Goal: Task Accomplishment & Management: Manage account settings

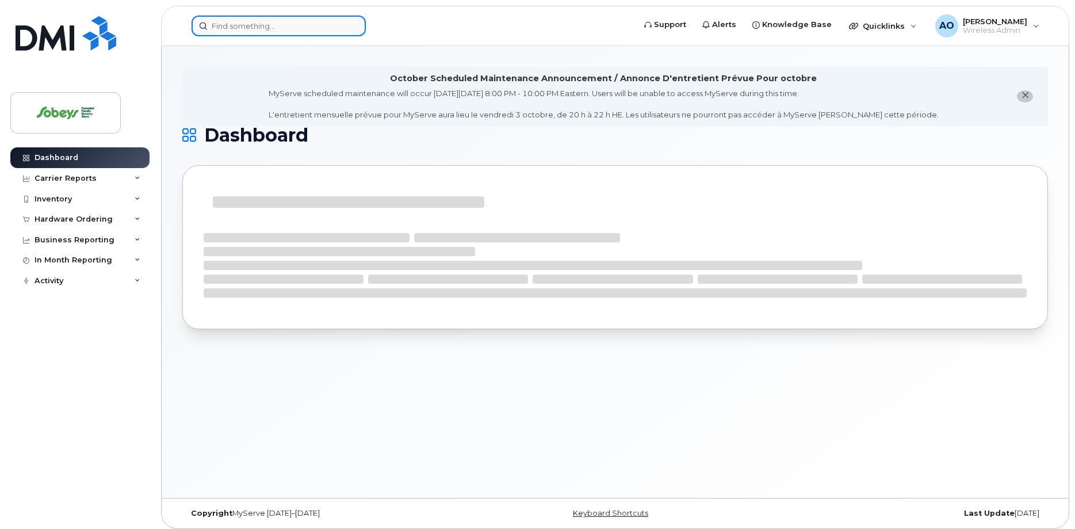
click at [268, 32] on input at bounding box center [279, 26] width 174 height 21
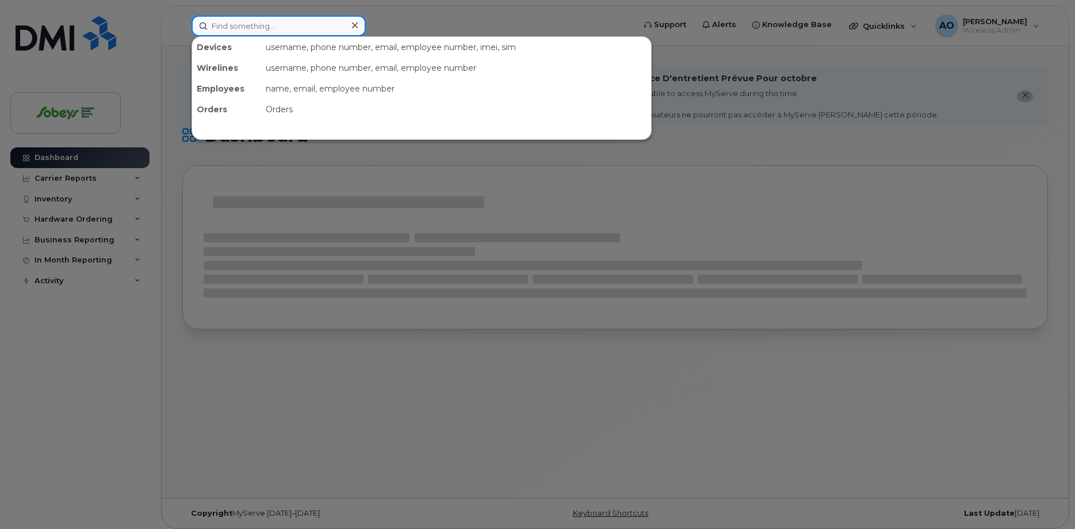
paste input "902-759-4547"
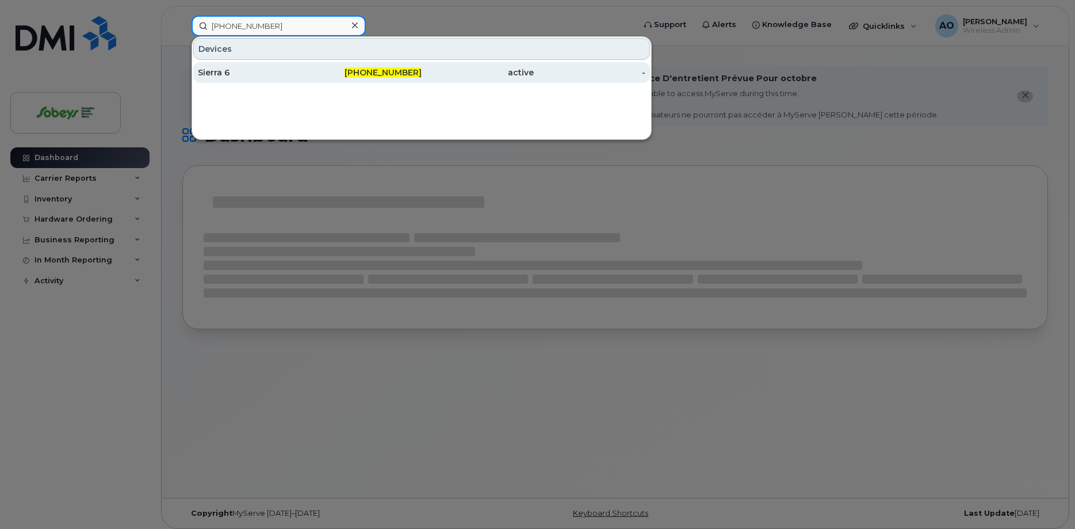
type input "902-759-4547"
click at [251, 72] on div "Sierra 6" at bounding box center [254, 73] width 112 height 12
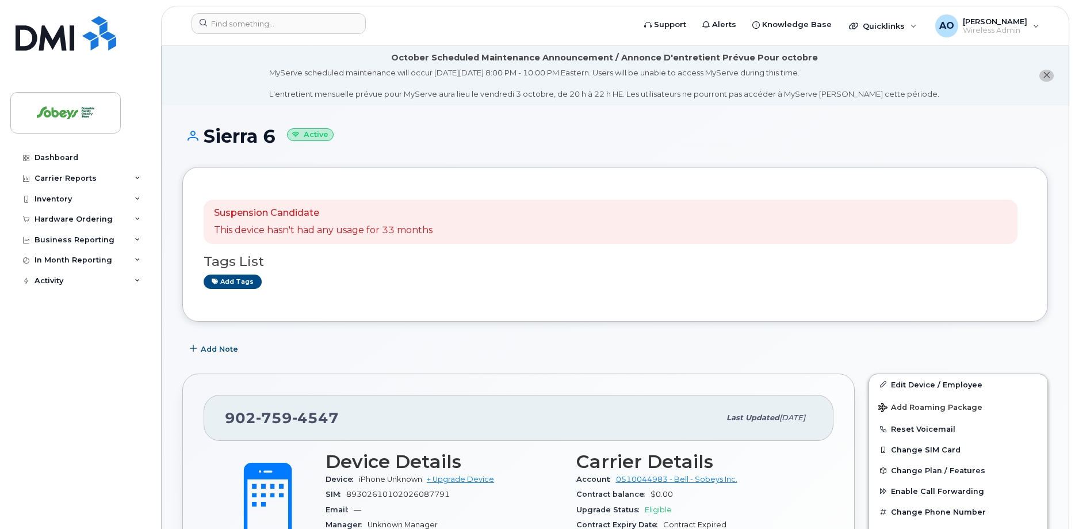
scroll to position [235, 0]
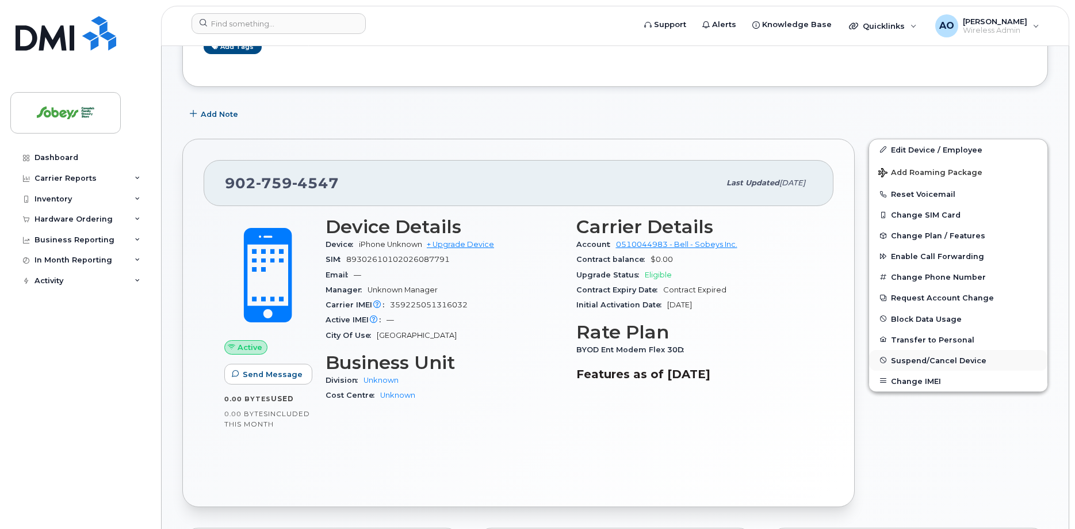
click at [946, 355] on span "Suspend/Cancel Device" at bounding box center [938, 359] width 95 height 9
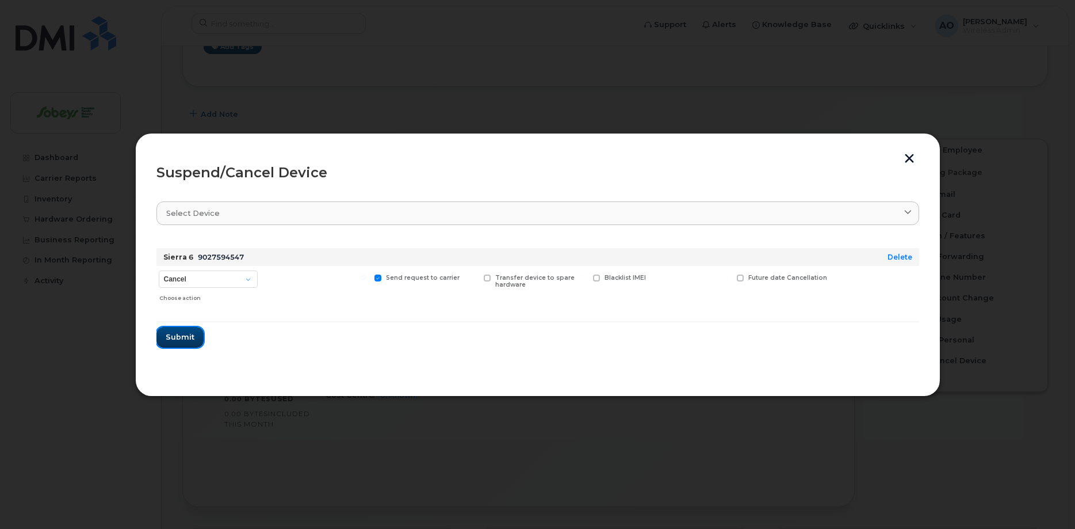
click at [181, 336] on span "Submit" at bounding box center [180, 336] width 29 height 11
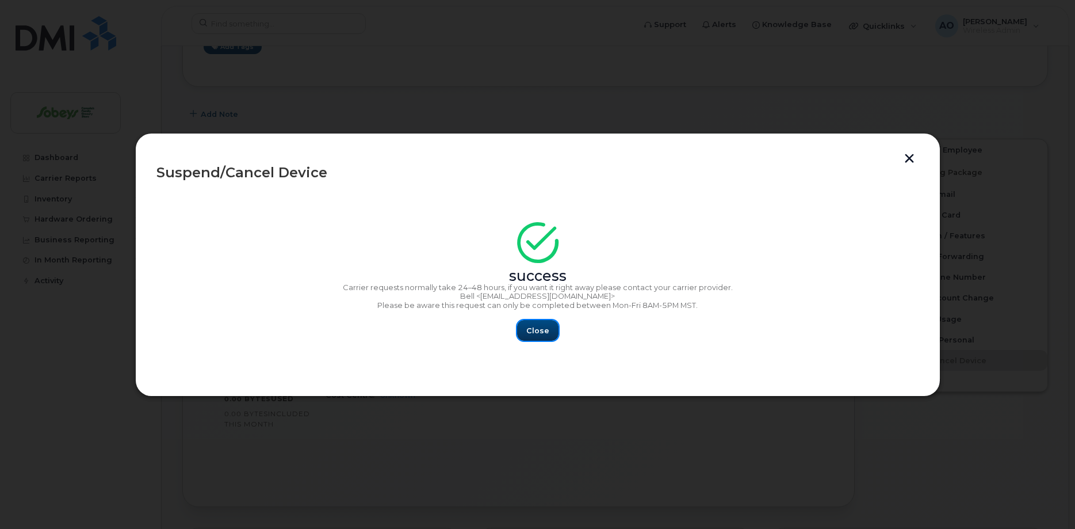
click at [545, 337] on button "Close" at bounding box center [537, 330] width 41 height 21
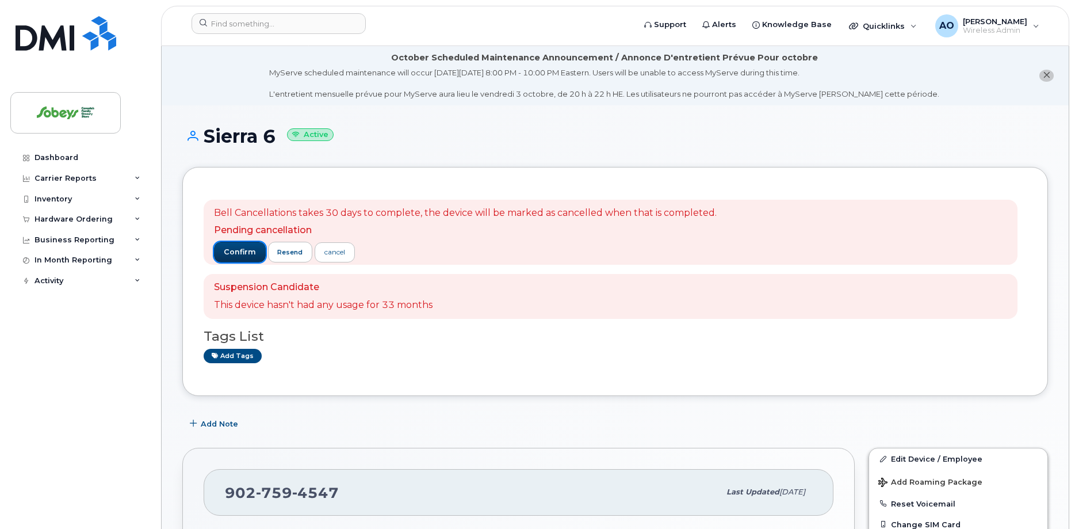
click at [252, 250] on span "confirm" at bounding box center [240, 252] width 32 height 10
